Goal: Task Accomplishment & Management: Use online tool/utility

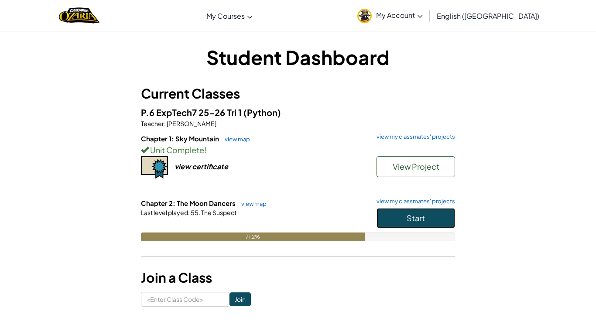
click at [386, 214] on button "Start" at bounding box center [416, 218] width 79 height 20
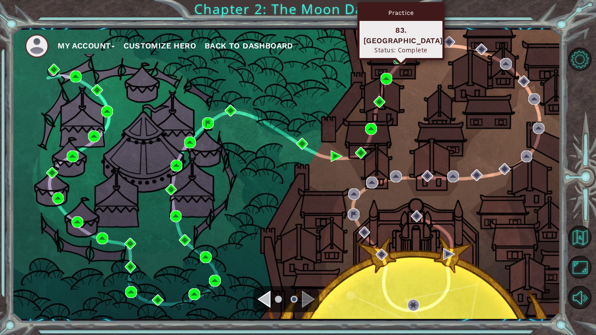
click at [394, 59] on img at bounding box center [400, 58] width 12 height 12
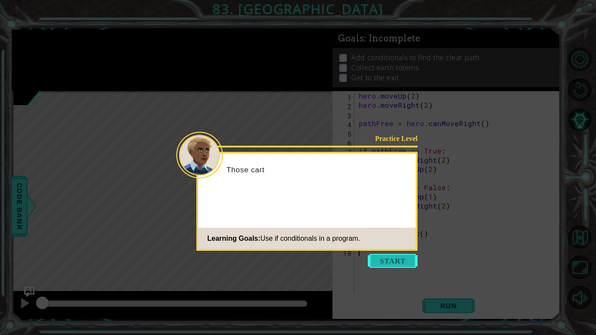
click at [394, 261] on button "Start" at bounding box center [393, 261] width 50 height 14
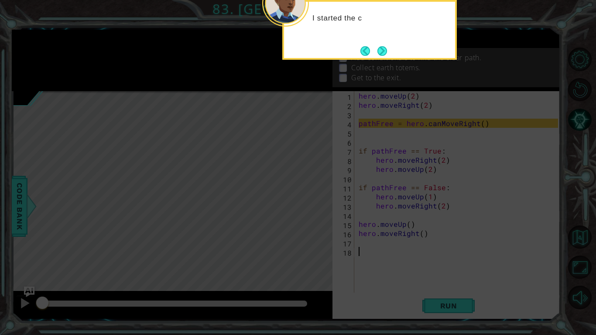
click at [414, 164] on icon at bounding box center [298, 54] width 596 height 562
click at [386, 50] on button "Next" at bounding box center [383, 51] width 10 height 10
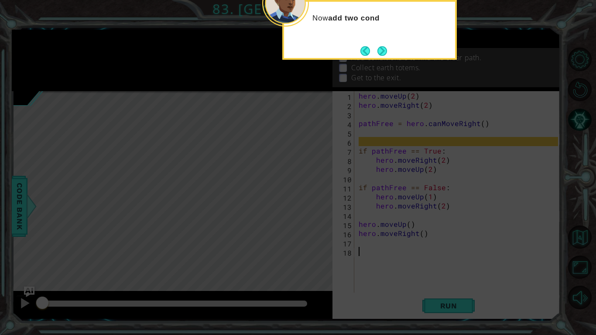
click at [386, 50] on button "Next" at bounding box center [383, 51] width 10 height 10
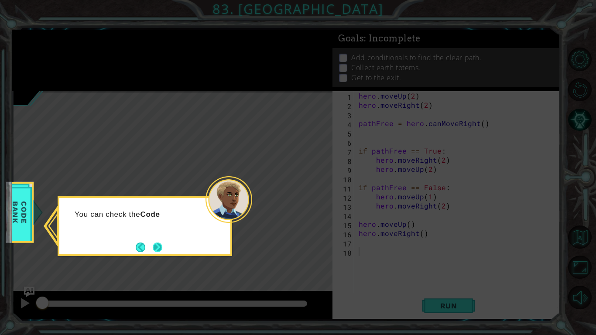
click at [158, 243] on button "Next" at bounding box center [158, 248] width 10 height 10
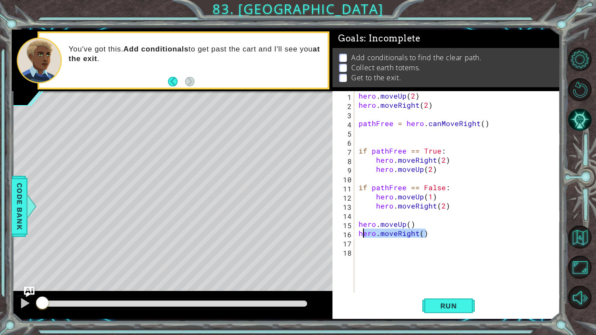
drag, startPoint x: 429, startPoint y: 234, endPoint x: 356, endPoint y: 234, distance: 72.5
click at [356, 234] on div "1 2 3 4 5 6 7 8 9 10 11 12 13 14 15 16 17 18 hero . moveUp ( 2 ) hero . moveRig…" at bounding box center [446, 192] width 226 height 202
click at [445, 203] on div "hero . moveUp ( 2 ) hero . moveRight ( 2 ) pathFree = hero . canMoveRight ( ) i…" at bounding box center [460, 201] width 206 height 220
type textarea "hero.moveRight(2)"
click at [449, 204] on div "hero . moveUp ( 2 ) hero . moveRight ( 2 ) pathFree = hero . canMoveRight ( ) i…" at bounding box center [460, 201] width 206 height 220
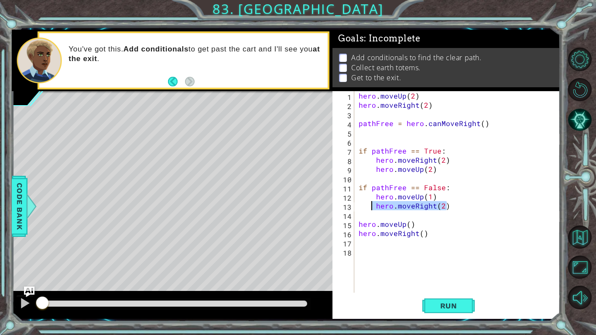
drag, startPoint x: 449, startPoint y: 204, endPoint x: 372, endPoint y: 206, distance: 77.3
click at [372, 206] on div "hero . moveUp ( 2 ) hero . moveRight ( 2 ) pathFree = hero . canMoveRight ( ) i…" at bounding box center [460, 201] width 206 height 220
click at [430, 197] on div "hero . moveUp ( 2 ) hero . moveRight ( 2 ) pathFree = hero . canMoveRight ( ) i…" at bounding box center [460, 201] width 206 height 220
click at [449, 295] on button "Run" at bounding box center [449, 306] width 52 height 23
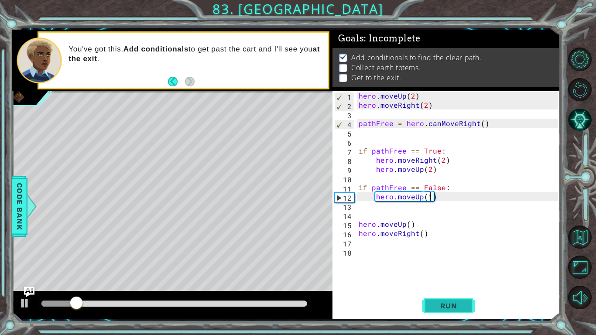
click at [456, 302] on span "Run" at bounding box center [449, 306] width 34 height 9
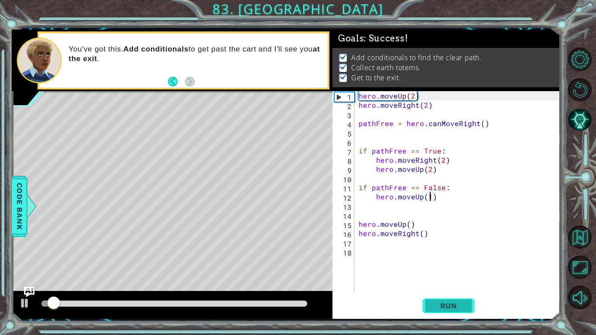
click at [456, 302] on span "Run" at bounding box center [449, 306] width 34 height 9
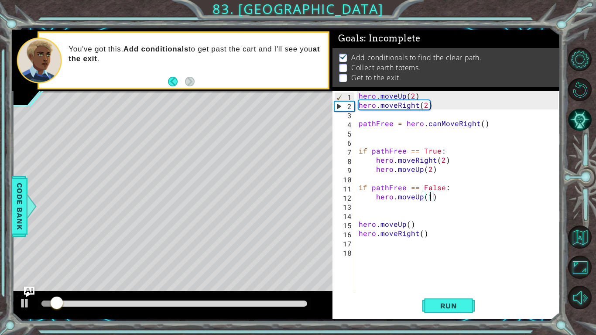
click at [431, 224] on div "hero . moveUp ( 2 ) hero . moveRight ( 2 ) pathFree = hero . canMoveRight ( ) i…" at bounding box center [460, 201] width 206 height 220
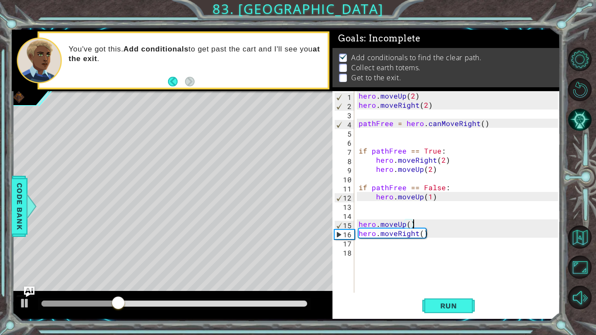
click at [479, 124] on div "hero . moveUp ( 2 ) hero . moveRight ( 2 ) pathFree = hero . canMoveRight ( ) i…" at bounding box center [460, 201] width 206 height 220
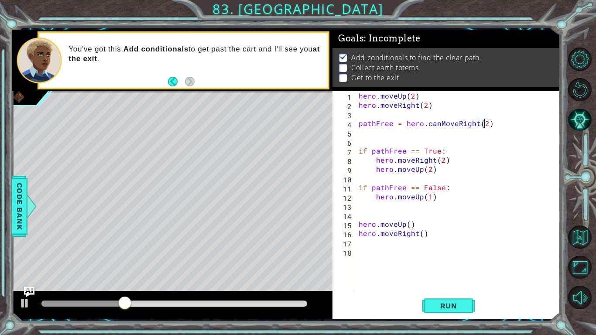
scroll to position [0, 7]
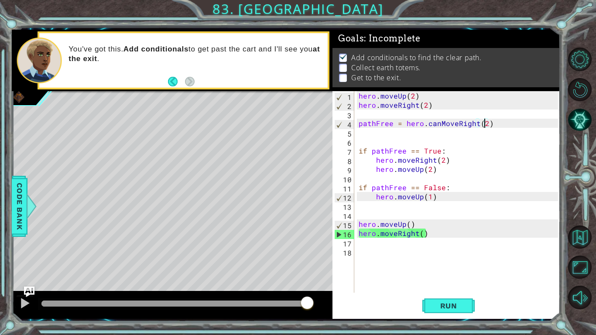
click at [447, 164] on div "hero . moveUp ( 2 ) hero . moveRight ( 2 ) pathFree = hero . canMoveRight ( 2 )…" at bounding box center [460, 201] width 206 height 220
type textarea "hero.moveRight(2)"
drag, startPoint x: 446, startPoint y: 164, endPoint x: 377, endPoint y: 161, distance: 69.5
click at [377, 161] on div "hero . moveUp ( 2 ) hero . moveRight ( 2 ) pathFree = hero . canMoveRight ( 2 )…" at bounding box center [460, 201] width 206 height 220
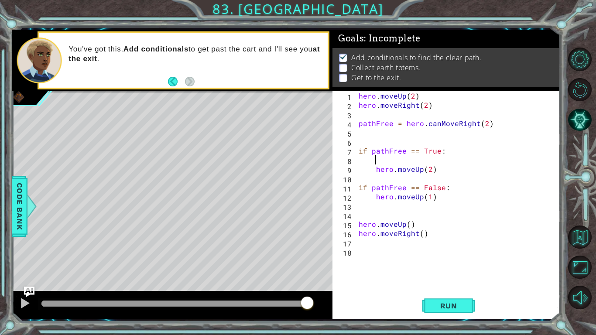
scroll to position [0, 0]
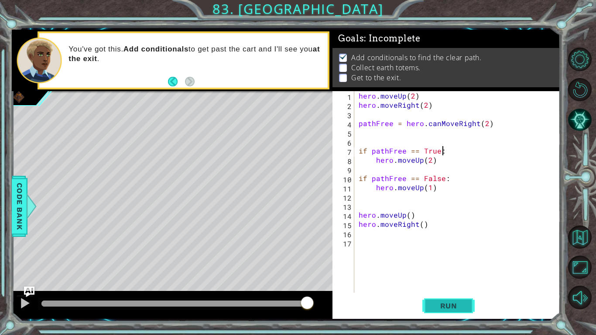
type textarea "if pathFree == True:"
click at [441, 306] on span "Run" at bounding box center [449, 306] width 34 height 9
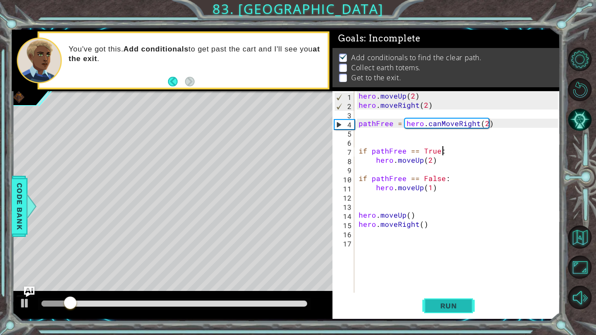
click at [443, 300] on button "Run" at bounding box center [449, 306] width 52 height 23
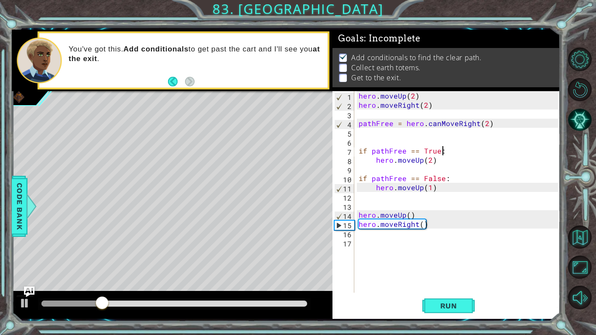
click at [440, 203] on div "hero . moveUp ( 2 ) hero . moveRight ( 2 ) pathFree = hero . canMoveRight ( 2 )…" at bounding box center [460, 201] width 206 height 220
click at [434, 194] on div "hero . moveUp ( 2 ) hero . moveRight ( 2 ) pathFree = hero . canMoveRight ( 2 )…" at bounding box center [460, 201] width 206 height 220
click at [434, 193] on div "hero . moveUp ( 2 ) hero . moveRight ( 2 ) pathFree = hero . canMoveRight ( 2 )…" at bounding box center [460, 201] width 206 height 220
click at [439, 299] on button "Run" at bounding box center [449, 306] width 52 height 23
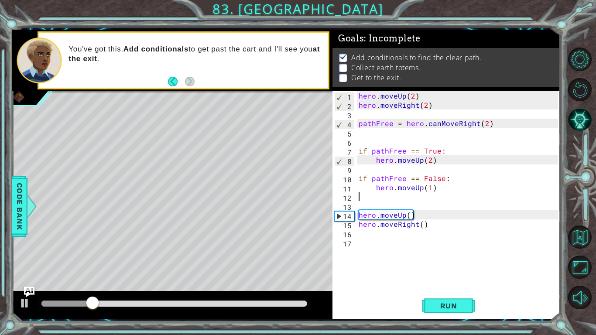
click at [482, 127] on div "hero . moveUp ( 2 ) hero . moveRight ( 2 ) pathFree = hero . canMoveRight ( 2 )…" at bounding box center [460, 201] width 206 height 220
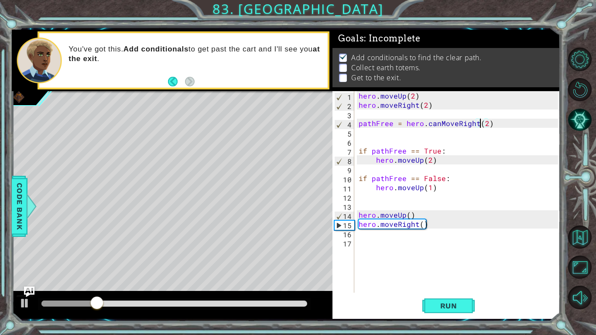
click at [484, 126] on div "hero . moveUp ( 2 ) hero . moveRight ( 2 ) pathFree = hero . canMoveRight ( 2 )…" at bounding box center [460, 201] width 206 height 220
type textarea "pathFree = hero.canMoveRight(1)"
click at [434, 311] on button "Run" at bounding box center [449, 306] width 52 height 23
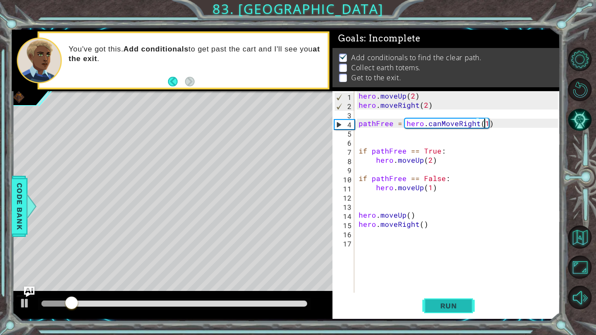
click at [442, 304] on span "Run" at bounding box center [449, 306] width 34 height 9
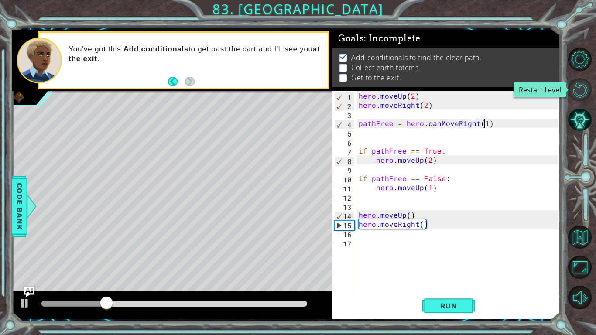
click at [586, 92] on button "Restart Level" at bounding box center [581, 90] width 24 height 24
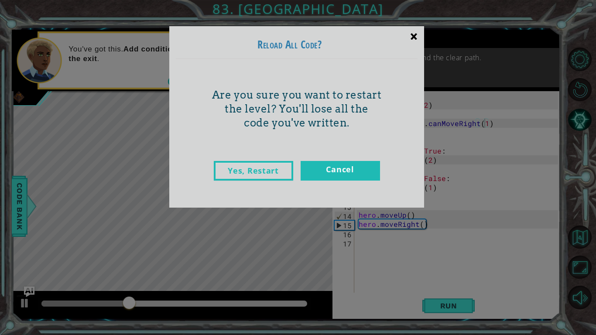
click at [418, 28] on div "×" at bounding box center [414, 36] width 21 height 25
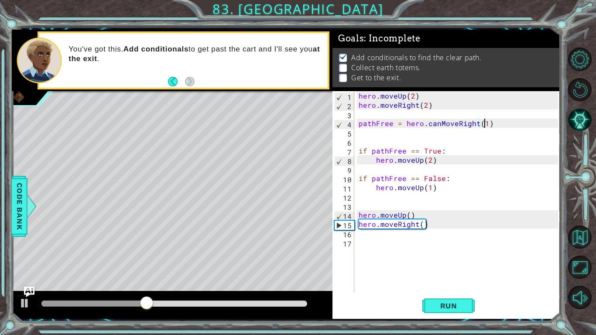
click at [427, 174] on div "hero . moveUp ( 2 ) hero . moveRight ( 2 ) pathFree = hero . canMoveRight ( 1 )…" at bounding box center [460, 201] width 206 height 220
click at [432, 162] on div "hero . moveUp ( 2 ) hero . moveRight ( 2 ) pathFree = hero . canMoveRight ( 1 )…" at bounding box center [460, 201] width 206 height 220
type textarea "hero.moveUp(1)"
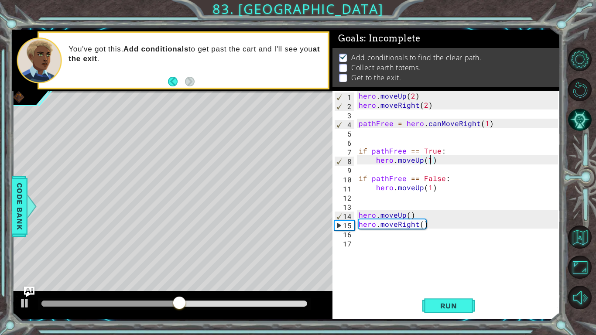
click at [441, 162] on div "hero . moveUp ( 2 ) hero . moveRight ( 2 ) pathFree = hero . canMoveRight ( 1 )…" at bounding box center [460, 201] width 206 height 220
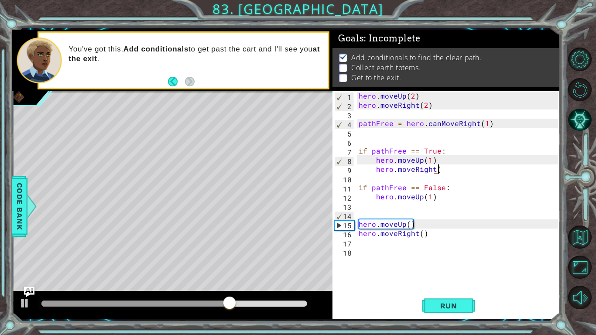
scroll to position [0, 5]
click at [432, 308] on span "Run" at bounding box center [449, 306] width 34 height 9
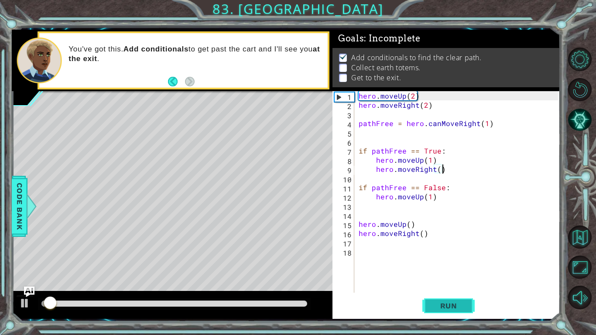
click at [432, 308] on span "Run" at bounding box center [449, 306] width 34 height 9
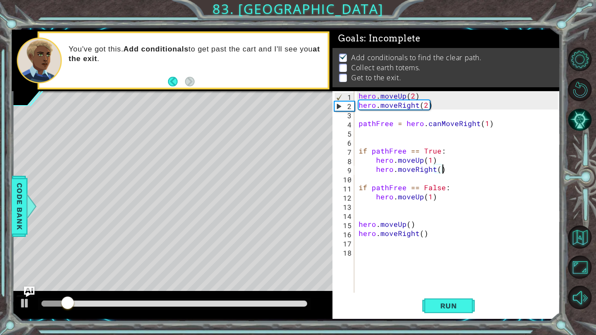
click at [432, 160] on div "hero . moveUp ( 2 ) hero . moveRight ( 2 ) pathFree = hero . canMoveRight ( 1 )…" at bounding box center [460, 201] width 206 height 220
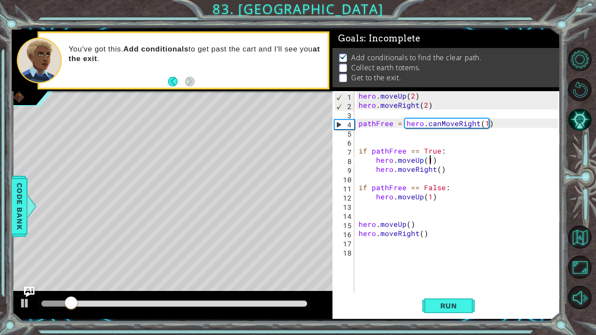
type textarea "hero.moveUp()"
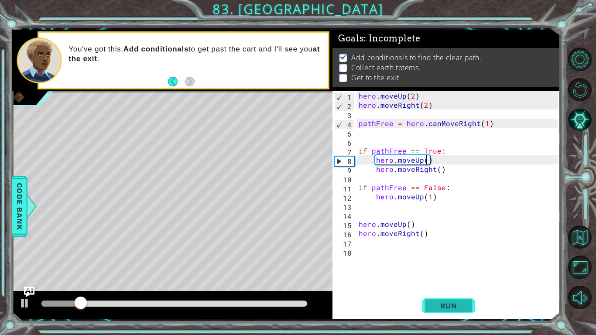
click at [446, 302] on span "Run" at bounding box center [449, 306] width 34 height 9
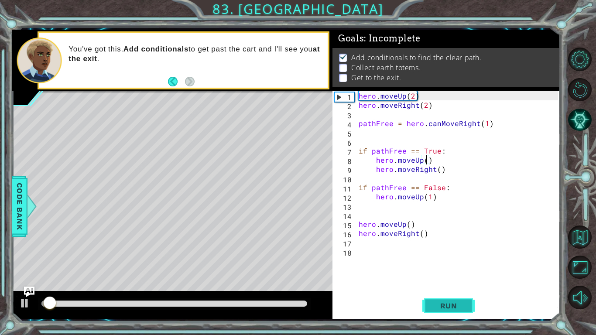
click at [444, 304] on span "Run" at bounding box center [449, 306] width 34 height 9
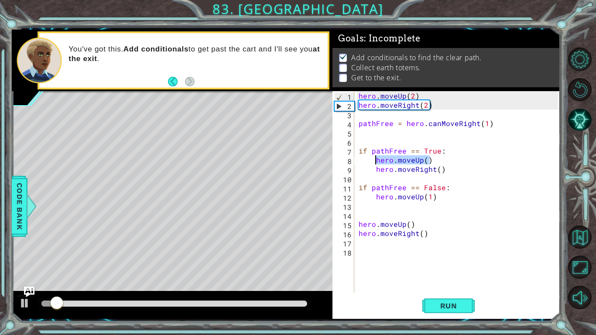
drag, startPoint x: 431, startPoint y: 162, endPoint x: 369, endPoint y: 162, distance: 62.4
click at [369, 162] on div "hero . moveUp ( 2 ) hero . moveRight ( 2 ) pathFree = hero . canMoveRight ( 1 )…" at bounding box center [460, 201] width 206 height 220
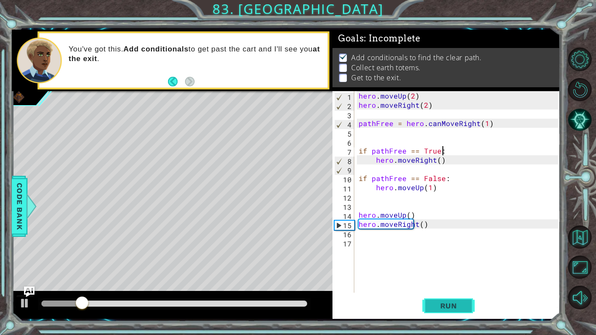
click at [448, 303] on span "Run" at bounding box center [449, 306] width 34 height 9
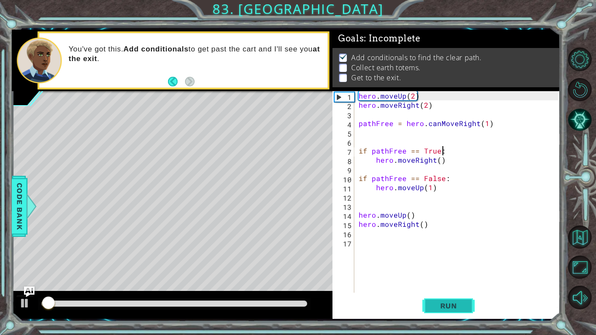
click at [448, 303] on span "Run" at bounding box center [449, 306] width 34 height 9
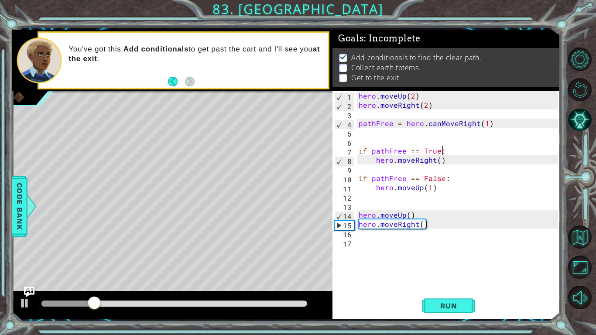
click at [434, 223] on div "hero . moveUp ( 2 ) hero . moveRight ( 2 ) pathFree = hero . canMoveRight ( 1 )…" at bounding box center [460, 201] width 206 height 220
click at [484, 125] on div "hero . moveUp ( 2 ) hero . moveRight ( 2 ) pathFree = hero . canMoveRight ( 1 )…" at bounding box center [460, 201] width 206 height 220
type textarea "pathFree = hero.canMoveRight()"
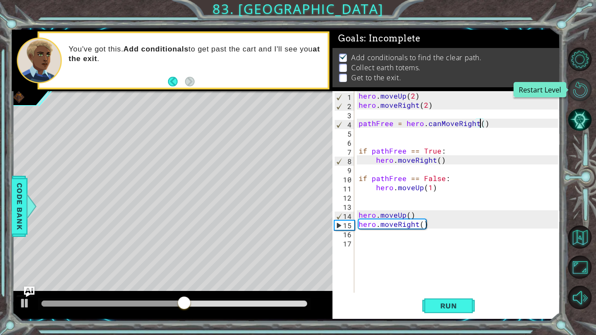
click at [575, 96] on button "Restart Level" at bounding box center [581, 90] width 24 height 24
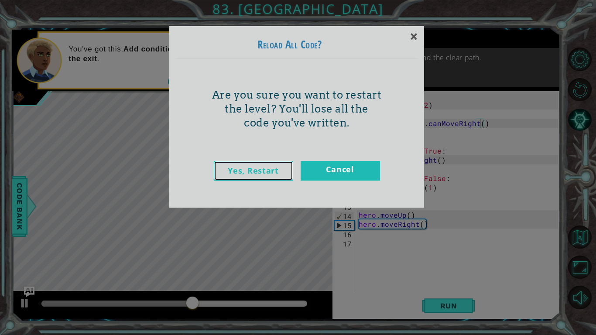
click at [259, 170] on link "Yes, Restart" at bounding box center [253, 171] width 79 height 20
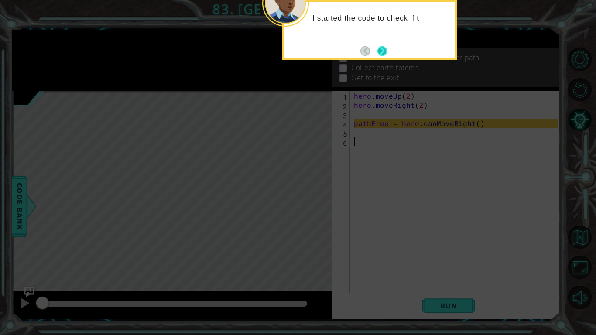
click at [380, 50] on button "Next" at bounding box center [383, 51] width 10 height 10
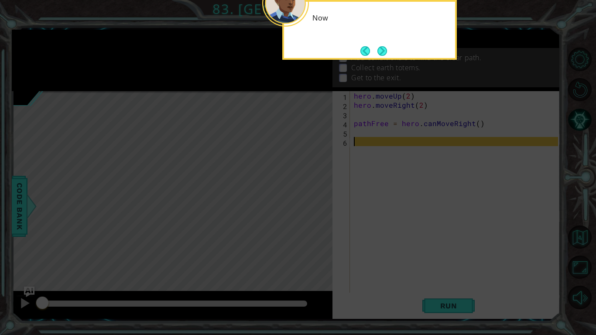
click at [380, 50] on button "Next" at bounding box center [383, 51] width 10 height 10
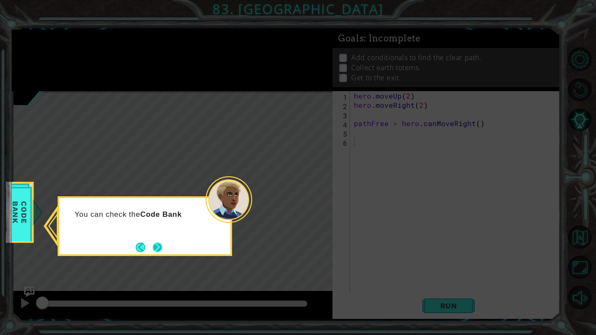
click at [156, 245] on button "Next" at bounding box center [158, 248] width 10 height 10
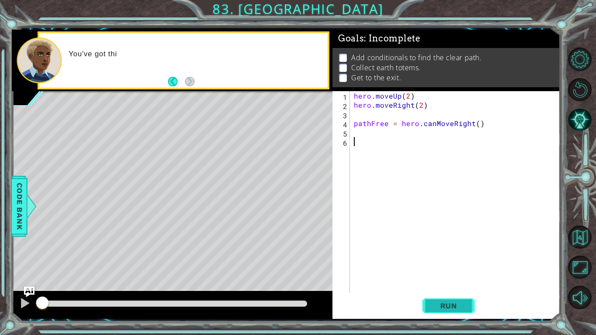
click at [454, 298] on button "Run" at bounding box center [449, 306] width 52 height 23
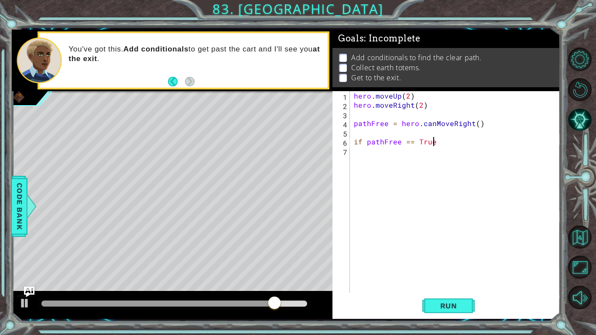
scroll to position [0, 5]
type textarea "if pathFree == True:"
type textarea "hero.moveRight()"
click at [464, 312] on button "Run" at bounding box center [449, 306] width 52 height 23
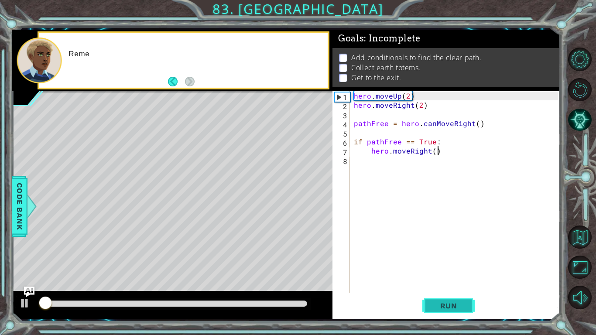
click at [464, 312] on button "Run" at bounding box center [449, 306] width 52 height 23
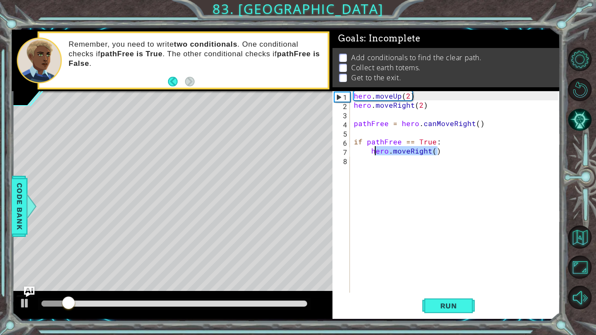
drag, startPoint x: 444, startPoint y: 150, endPoint x: 372, endPoint y: 155, distance: 71.4
click at [372, 155] on div "hero . moveUp ( 2 ) hero . moveRight ( 2 ) pathFree = hero . canMoveRight ( ) i…" at bounding box center [457, 201] width 210 height 220
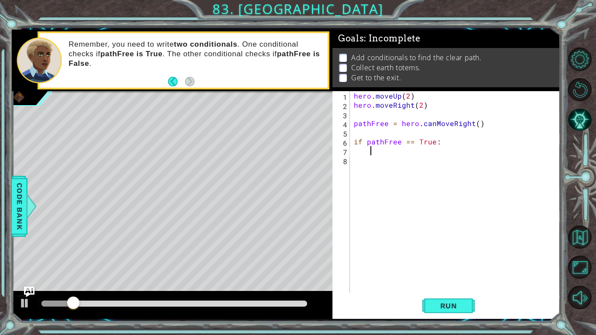
scroll to position [0, 0]
click at [438, 299] on button "Run" at bounding box center [449, 306] width 52 height 23
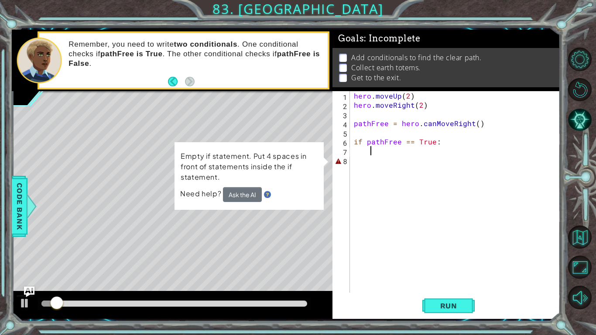
click at [447, 179] on div "hero . moveUp ( 2 ) hero . moveRight ( 2 ) pathFree = hero . canMoveRight ( ) i…" at bounding box center [457, 201] width 210 height 220
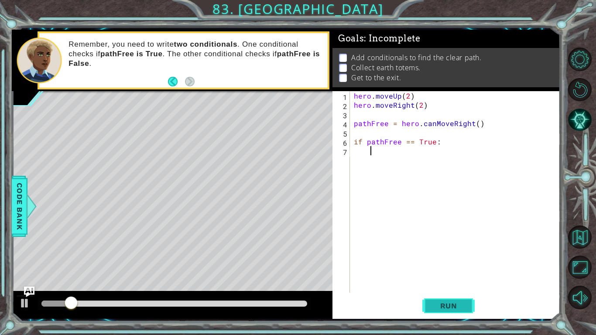
click at [437, 303] on span "Run" at bounding box center [449, 306] width 34 height 9
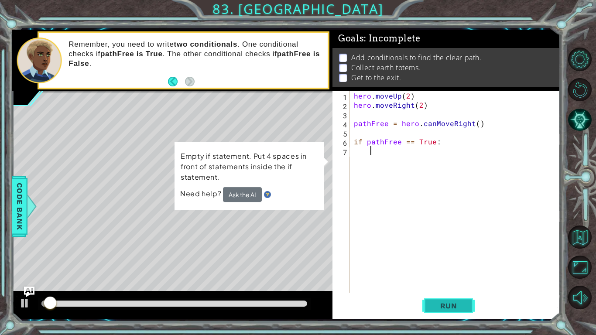
click at [445, 307] on span "Run" at bounding box center [449, 306] width 34 height 9
click at [385, 165] on div "hero . moveUp ( 2 ) hero . moveRight ( 2 ) pathFree = hero . canMoveRight ( ) i…" at bounding box center [457, 201] width 210 height 220
click at [428, 155] on div "hero . moveUp ( 2 ) hero . moveRight ( 2 ) pathFree = hero . canMoveRight ( ) i…" at bounding box center [457, 201] width 210 height 220
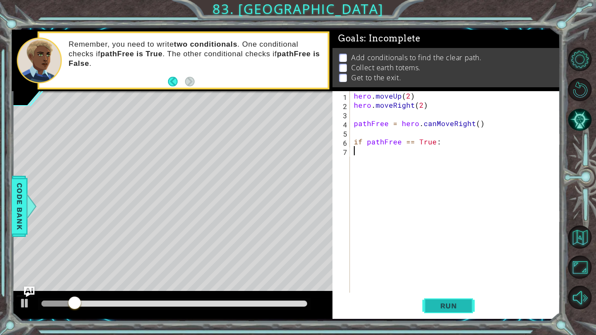
click at [432, 296] on button "Run" at bounding box center [449, 306] width 52 height 23
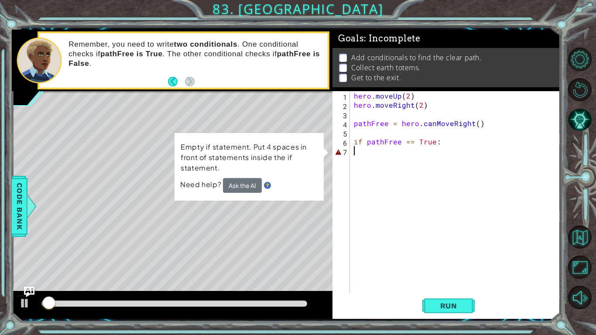
click at [461, 131] on div "hero . moveUp ( 2 ) hero . moveRight ( 2 ) pathFree = hero . canMoveRight ( ) i…" at bounding box center [457, 201] width 210 height 220
click at [442, 155] on div "hero . moveUp ( 2 ) hero . moveRight ( 2 ) pathFree = hero . canMoveRight ( ) i…" at bounding box center [457, 201] width 210 height 220
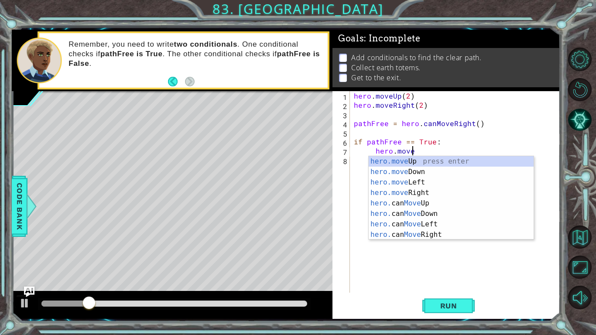
scroll to position [0, 3]
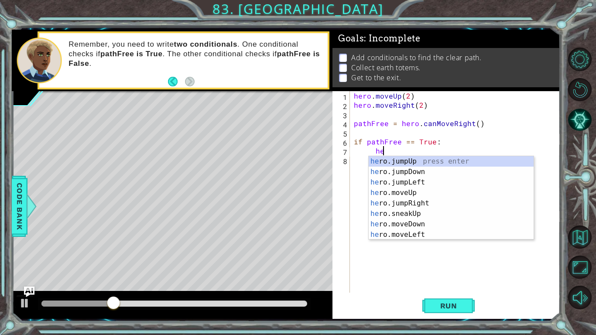
type textarea "h"
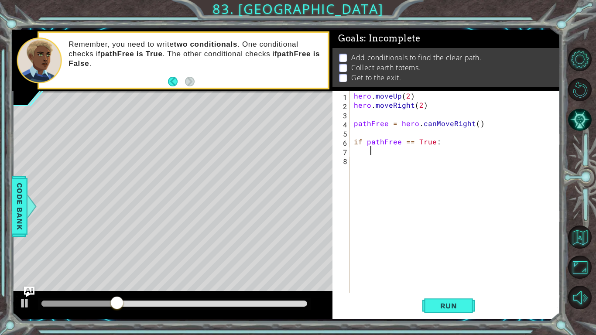
scroll to position [0, 0]
type textarea "if pathFree == True:"
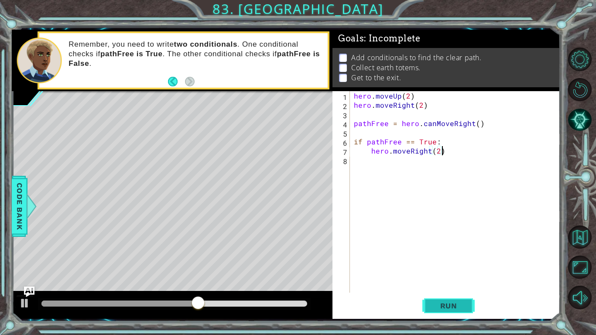
type textarea "hero.moveRight(2)"
click at [456, 303] on span "Run" at bounding box center [449, 306] width 34 height 9
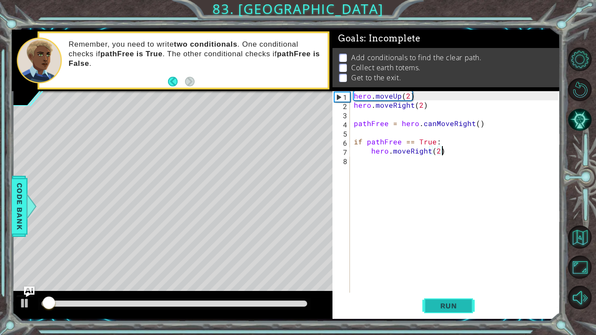
click at [456, 303] on span "Run" at bounding box center [449, 306] width 34 height 9
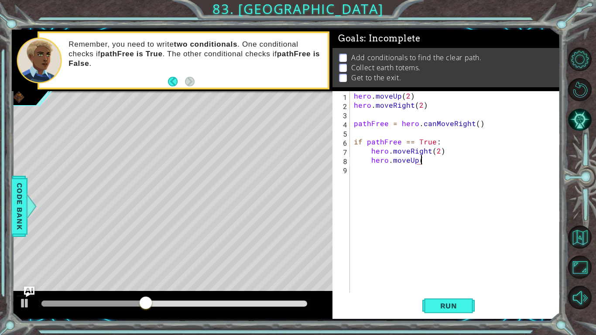
scroll to position [0, 4]
type textarea "hero.moveUp(3)"
click at [456, 313] on button "Run" at bounding box center [449, 306] width 52 height 23
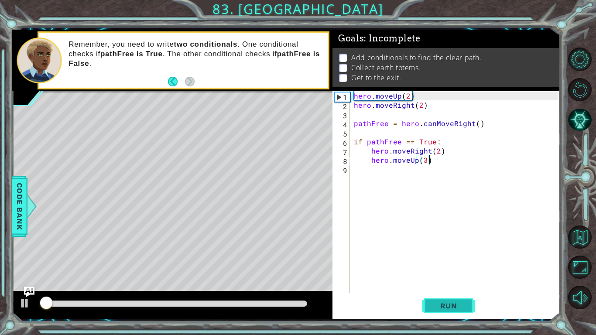
click at [456, 313] on button "Run" at bounding box center [449, 306] width 52 height 23
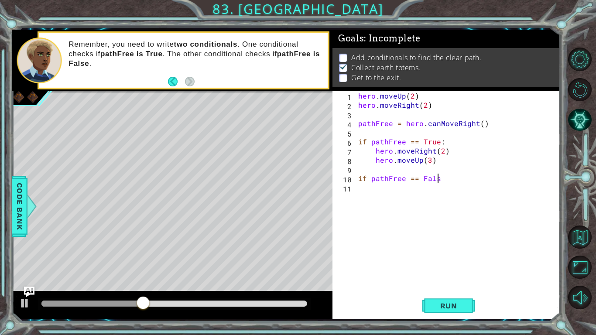
scroll to position [0, 5]
type textarea "if pathFree == False:"
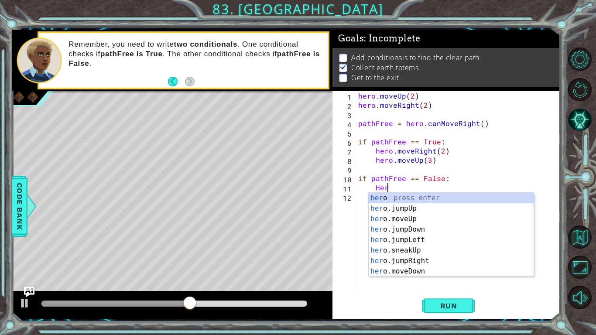
scroll to position [0, 1]
type textarea "H"
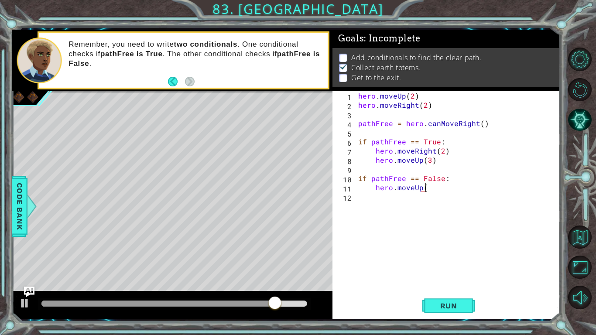
scroll to position [0, 4]
type textarea "hero.moveUp(2)"
type textarea "hero.moveRight(2)"
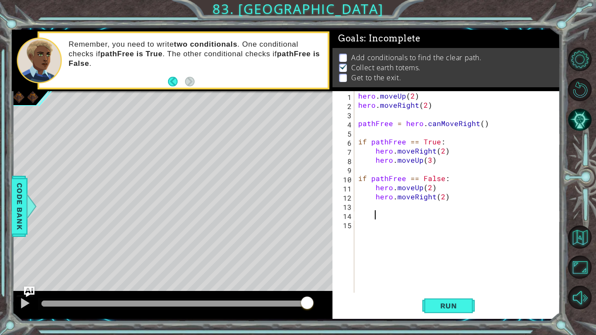
type textarea "\"
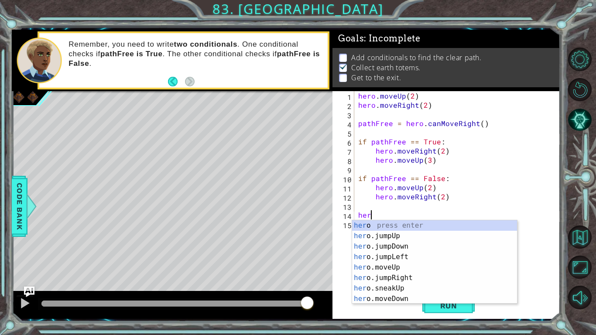
type textarea "hero"
click at [533, 202] on div "hero . moveUp ( 2 ) hero . moveRight ( 2 ) pathFree = hero . canMoveRight ( ) i…" at bounding box center [460, 201] width 206 height 220
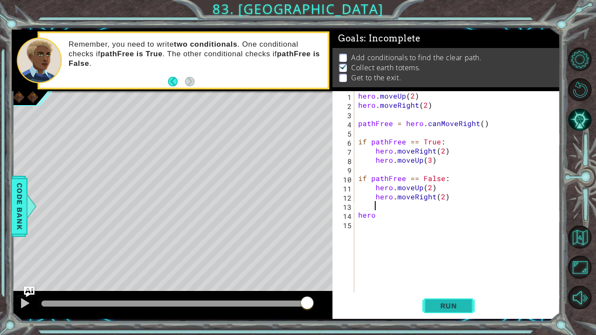
click at [464, 305] on span "Run" at bounding box center [449, 306] width 34 height 9
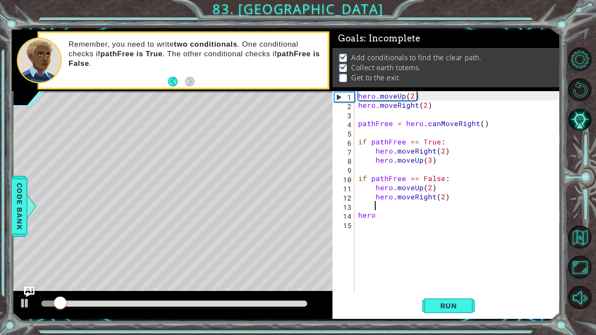
click at [427, 226] on div "hero . moveUp ( 2 ) hero . moveRight ( 2 ) pathFree = hero . canMoveRight ( ) i…" at bounding box center [460, 201] width 206 height 220
click at [398, 221] on div "hero . moveUp ( 2 ) hero . moveRight ( 2 ) pathFree = hero . canMoveRight ( ) i…" at bounding box center [460, 201] width 206 height 220
click at [388, 215] on div "hero . moveUp ( 2 ) hero . moveRight ( 2 ) pathFree = hero . canMoveRight ( ) i…" at bounding box center [460, 201] width 206 height 220
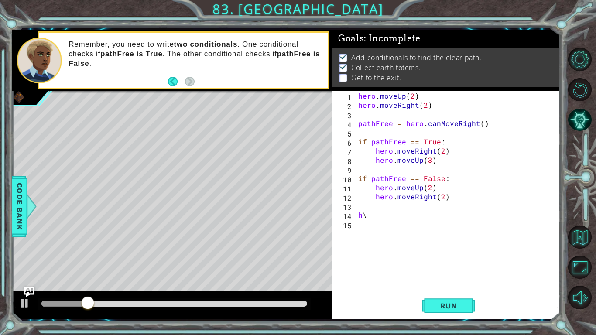
type textarea "h"
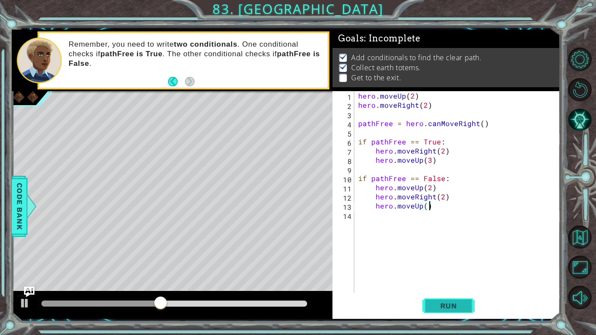
type textarea "hero.moveUp()"
click at [448, 303] on span "Run" at bounding box center [449, 306] width 34 height 9
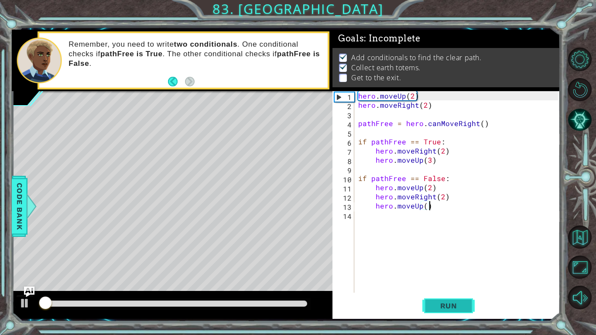
click at [448, 303] on span "Run" at bounding box center [449, 306] width 34 height 9
click at [438, 247] on div "hero . moveUp ( 2 ) hero . moveRight ( 2 ) pathFree = hero . canMoveRight ( ) i…" at bounding box center [460, 201] width 206 height 220
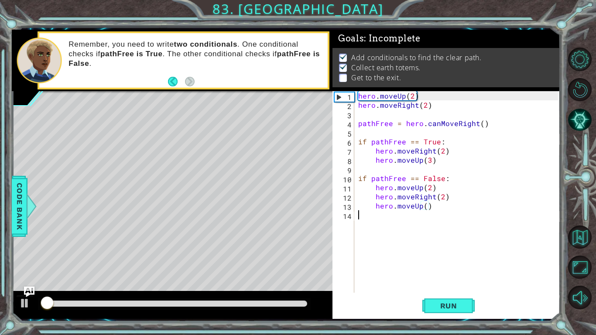
scroll to position [0, 0]
type textarea "\"
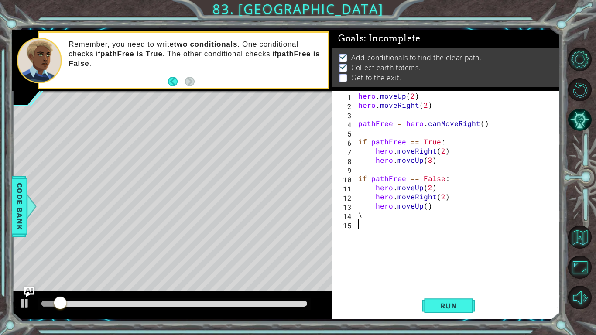
type textarea "\"
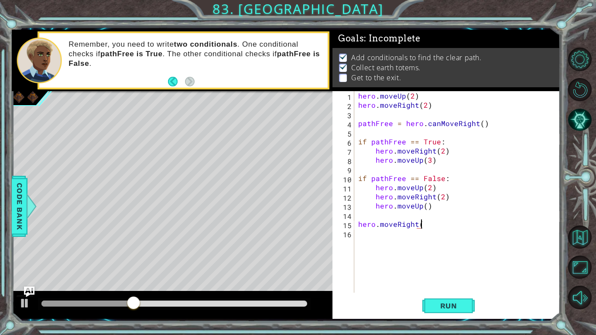
scroll to position [0, 3]
type textarea "hero.moveRight()"
click at [464, 305] on span "Run" at bounding box center [449, 306] width 34 height 9
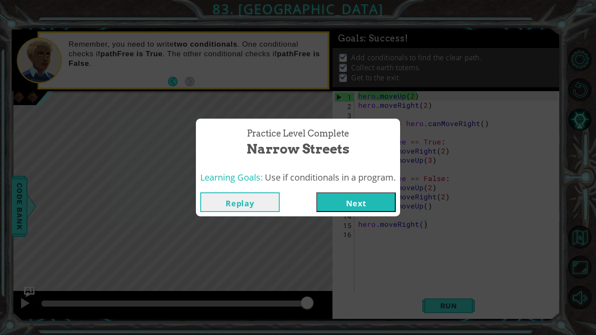
click at [262, 205] on button "Replay" at bounding box center [239, 203] width 79 height 20
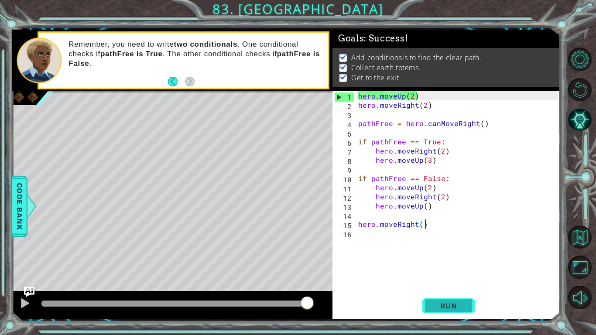
click at [453, 308] on span "Run" at bounding box center [449, 306] width 34 height 9
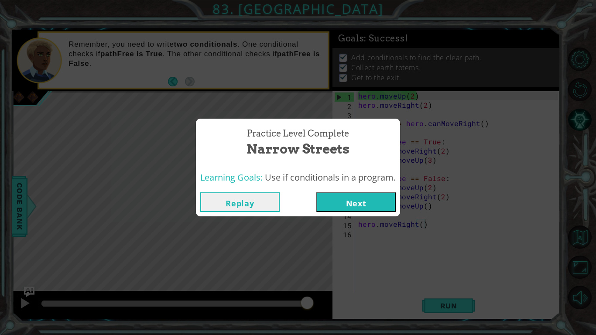
click at [349, 200] on button "Next" at bounding box center [356, 203] width 79 height 20
